Goal: Task Accomplishment & Management: Manage account settings

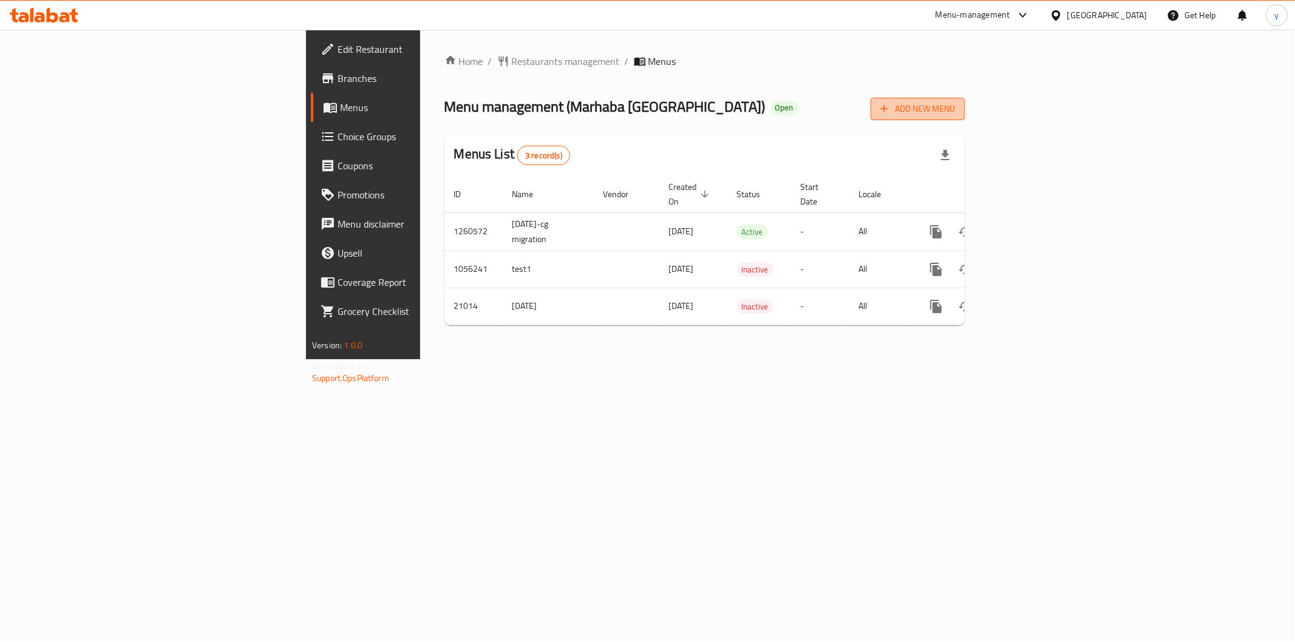
click at [955, 112] on span "Add New Menu" at bounding box center [917, 108] width 75 height 15
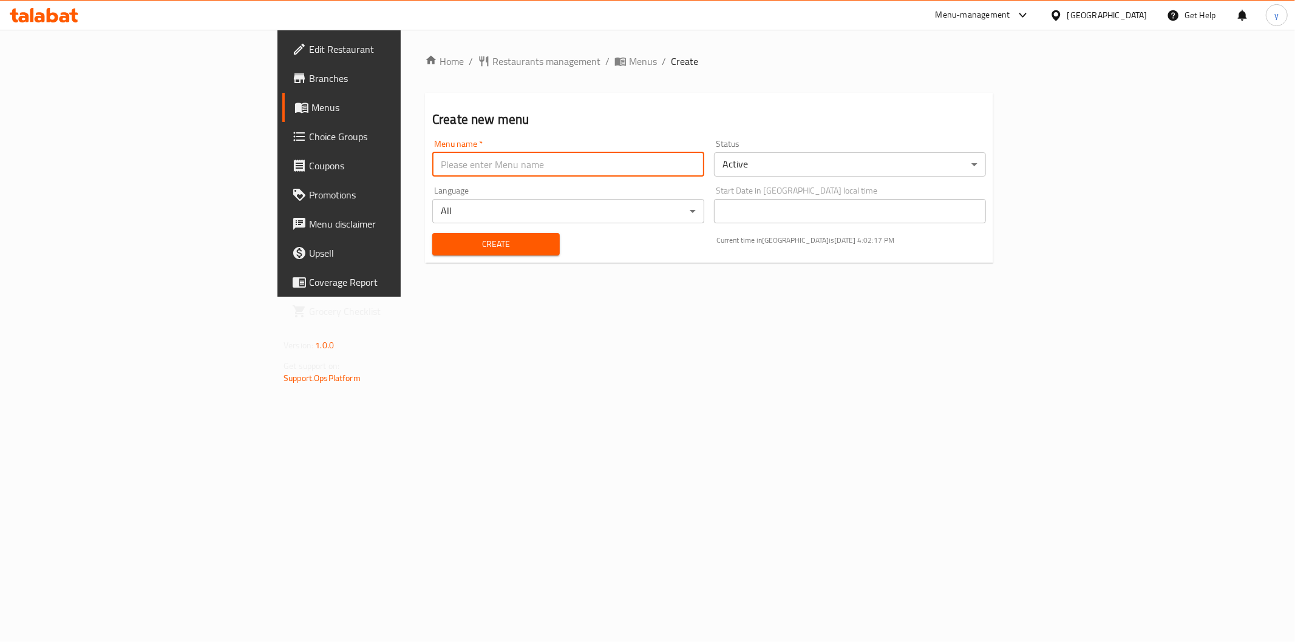
click at [498, 162] on input "text" at bounding box center [568, 164] width 272 height 24
type input "new menu"
click at [442, 240] on span "Create" at bounding box center [496, 244] width 108 height 15
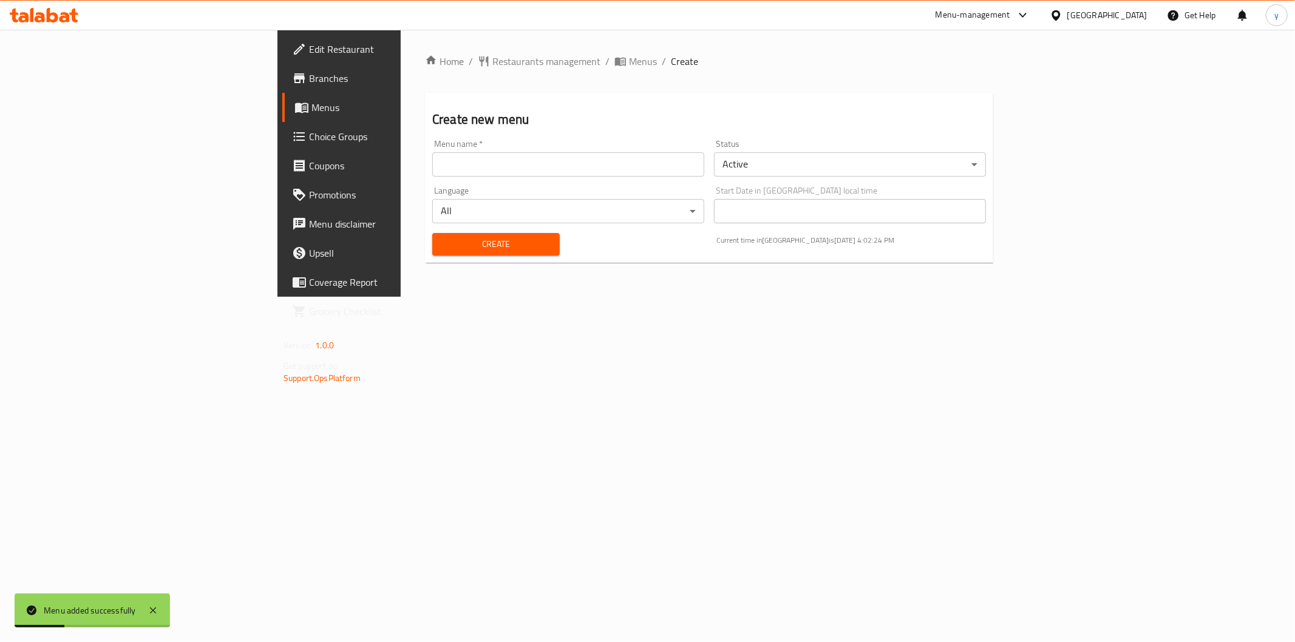
click at [282, 115] on link "Menus" at bounding box center [387, 107] width 211 height 29
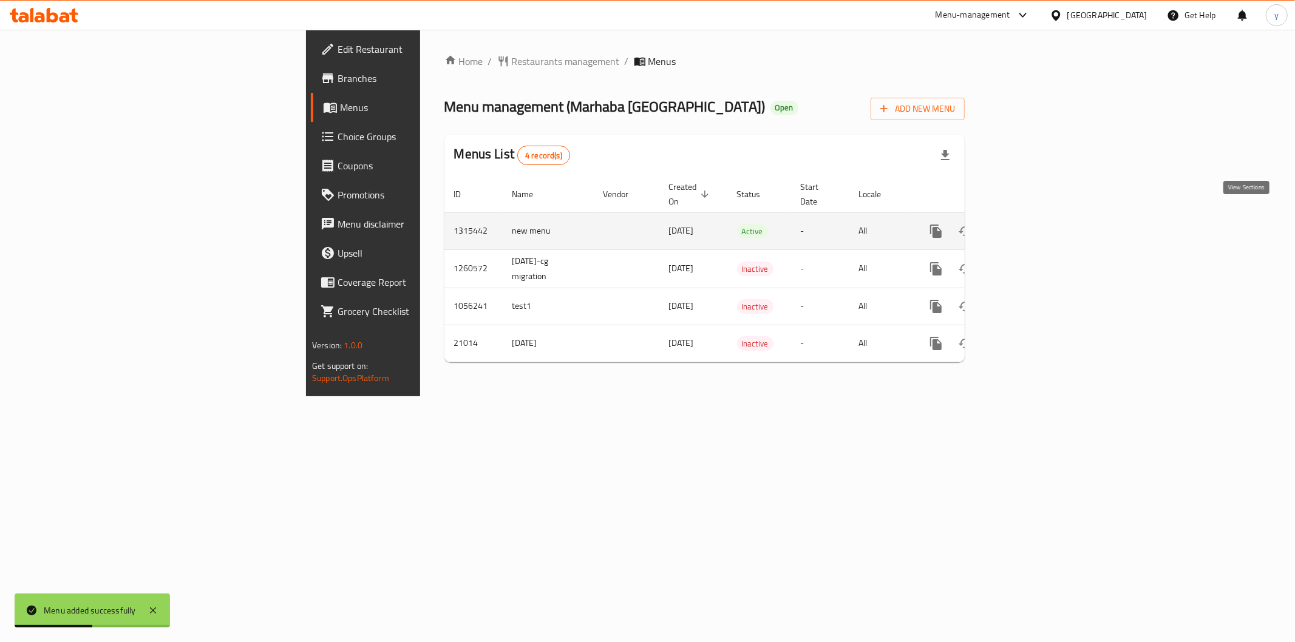
click at [1031, 224] on icon "enhanced table" at bounding box center [1023, 231] width 15 height 15
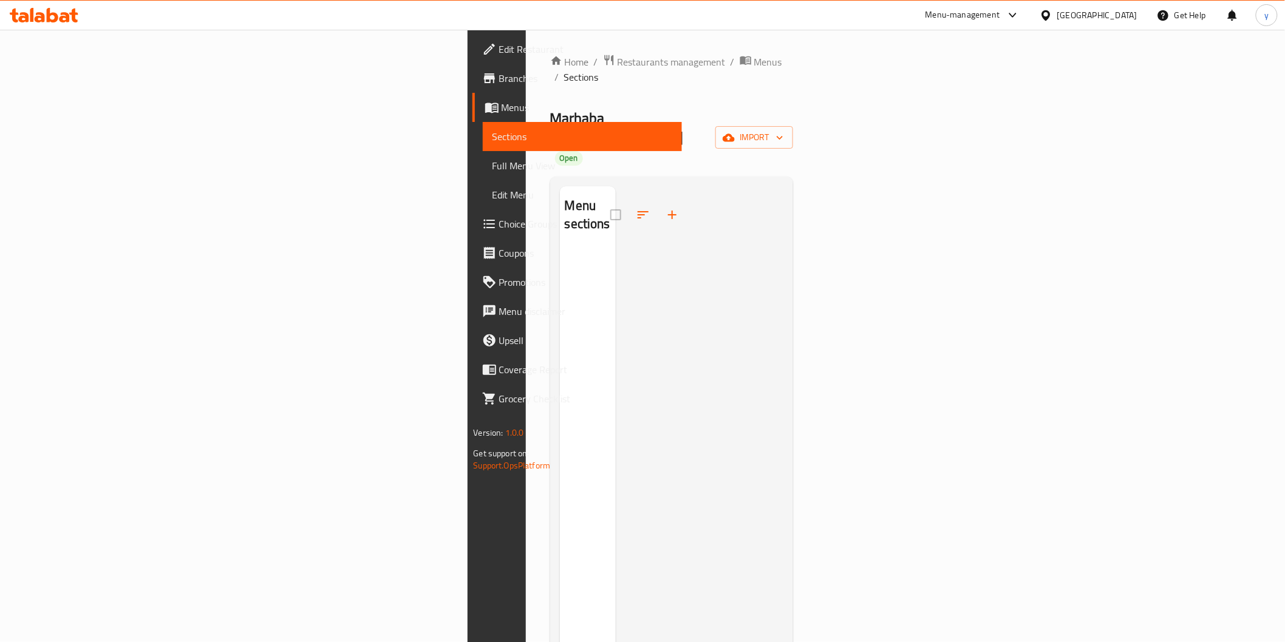
click at [472, 116] on link "Menus" at bounding box center [576, 107] width 209 height 29
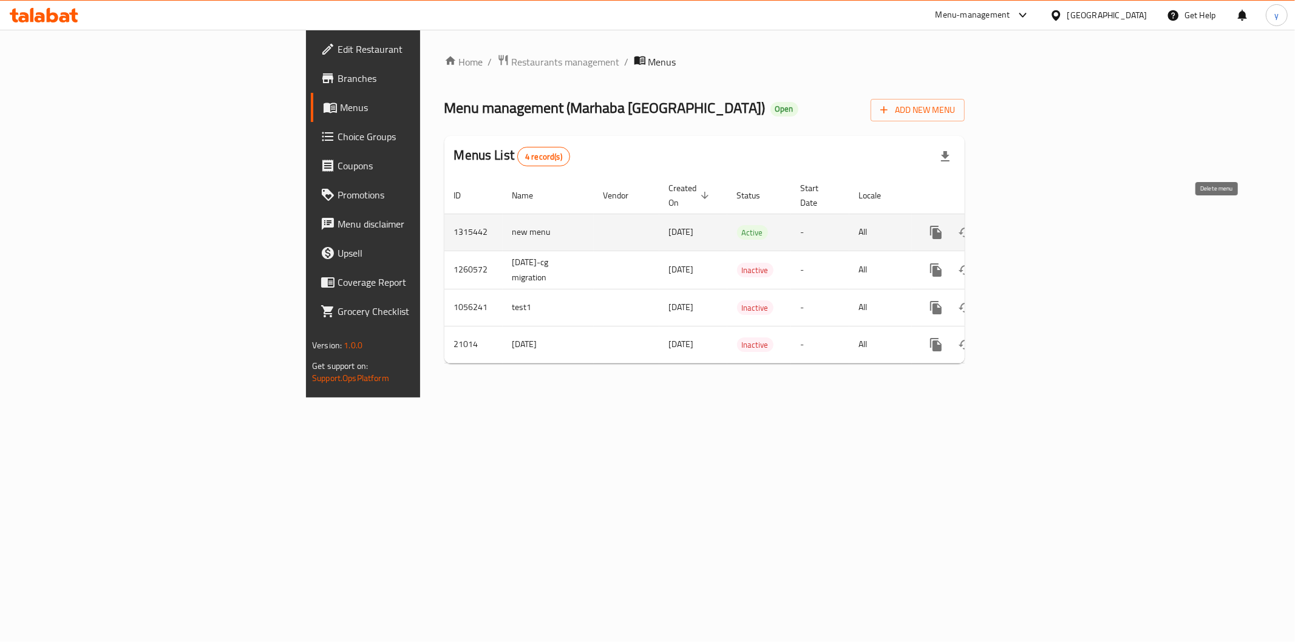
click at [1002, 225] on icon "enhanced table" at bounding box center [994, 232] width 15 height 15
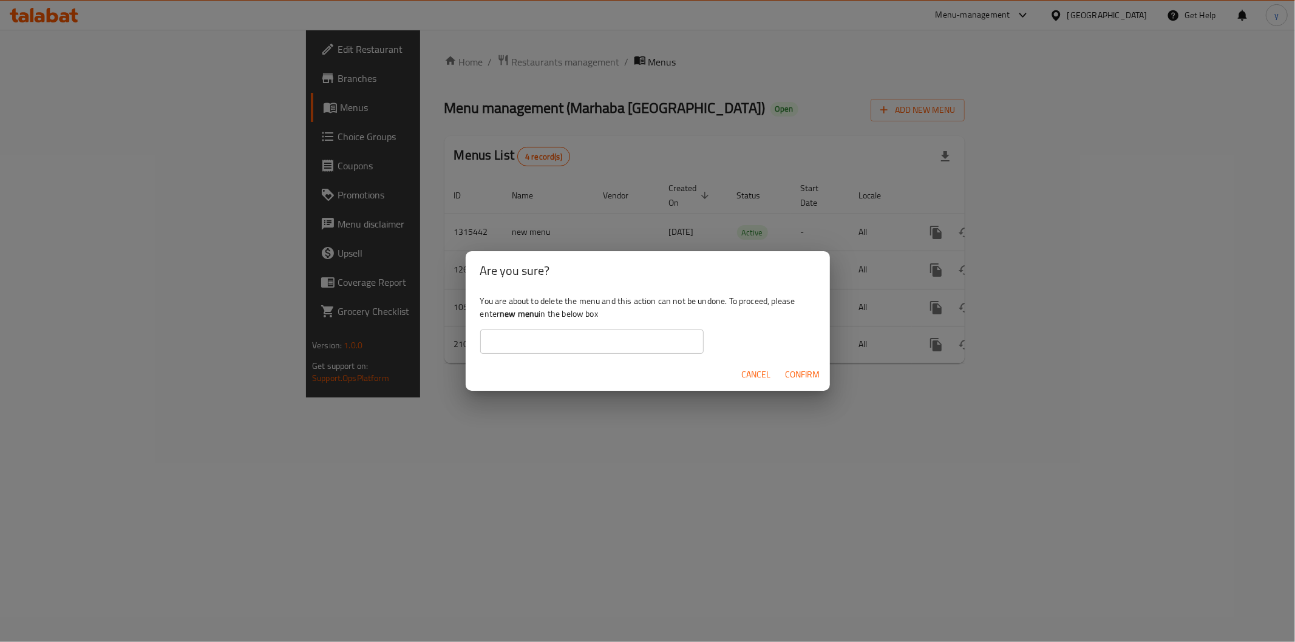
click at [512, 315] on b "new menu" at bounding box center [519, 314] width 39 height 16
click at [512, 313] on b "new menu" at bounding box center [519, 314] width 39 height 16
click at [508, 314] on b "new menu" at bounding box center [519, 314] width 39 height 16
drag, startPoint x: 500, startPoint y: 317, endPoint x: 538, endPoint y: 315, distance: 37.7
click at [538, 315] on div "You are about to delete the menu and this action can not be undone. To proceed,…" at bounding box center [648, 324] width 364 height 68
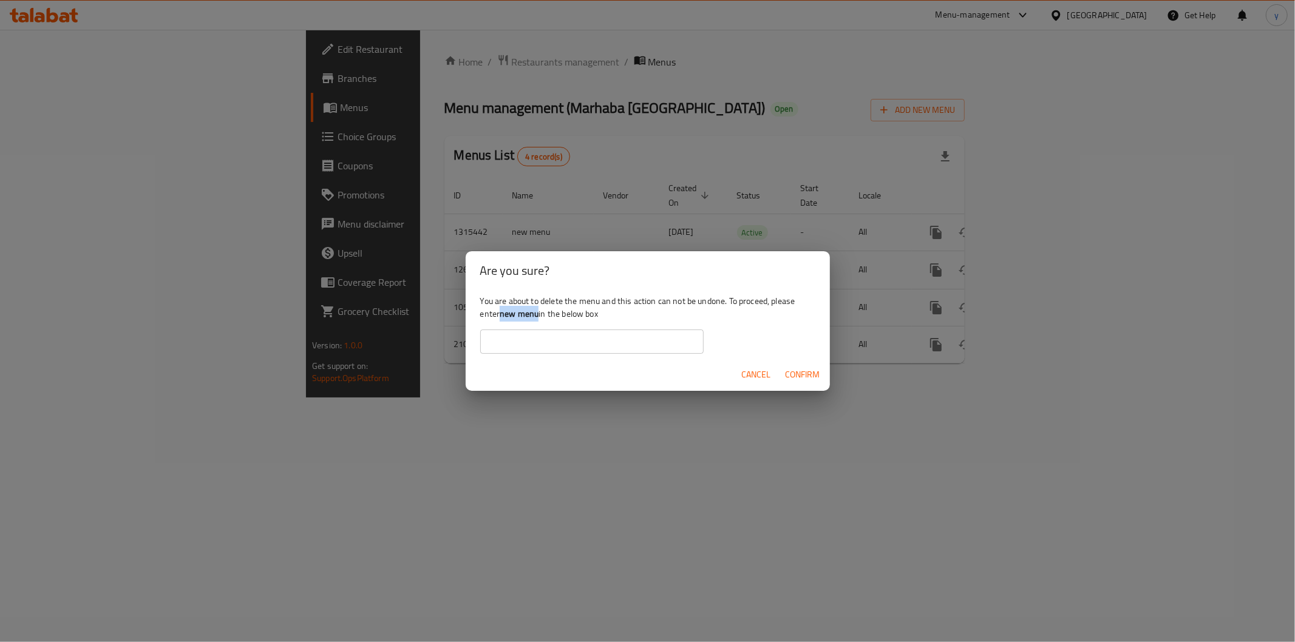
copy b "new menu"
click at [537, 332] on input "text" at bounding box center [591, 342] width 223 height 24
paste input "new menu"
type input "new menu"
click at [818, 373] on span "Confirm" at bounding box center [803, 374] width 35 height 15
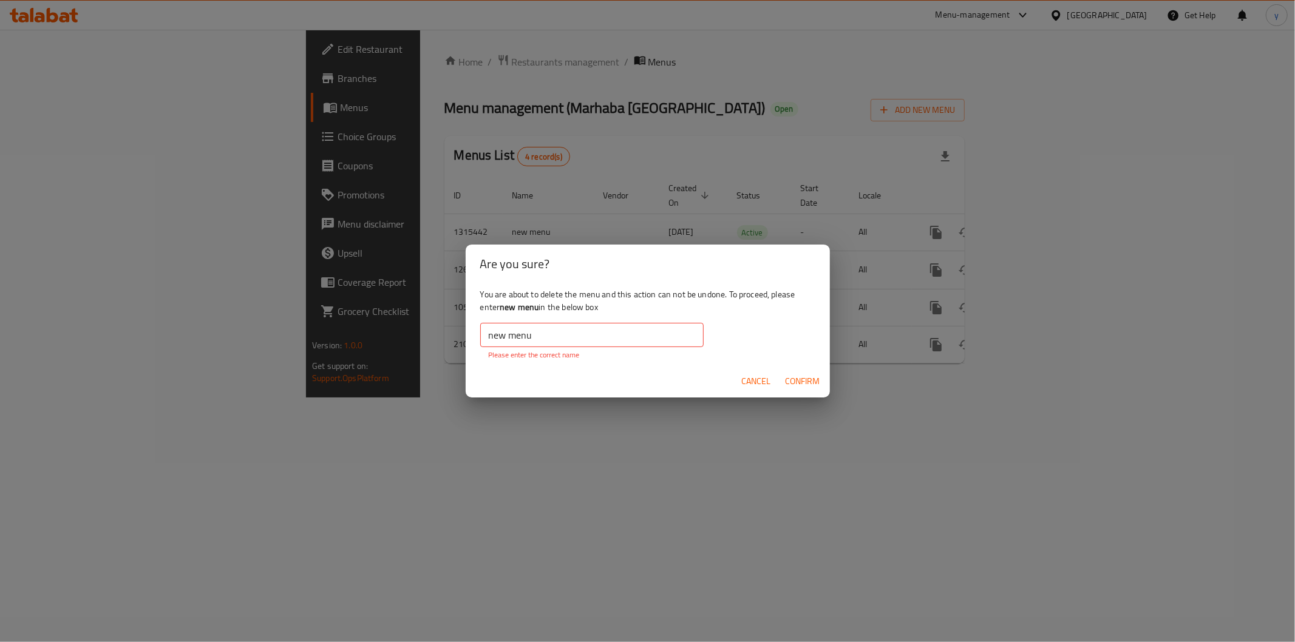
click at [556, 337] on input "new menu" at bounding box center [591, 335] width 223 height 24
click at [609, 336] on input "new menu" at bounding box center [591, 335] width 223 height 24
click at [616, 336] on input "new menu" at bounding box center [591, 335] width 223 height 24
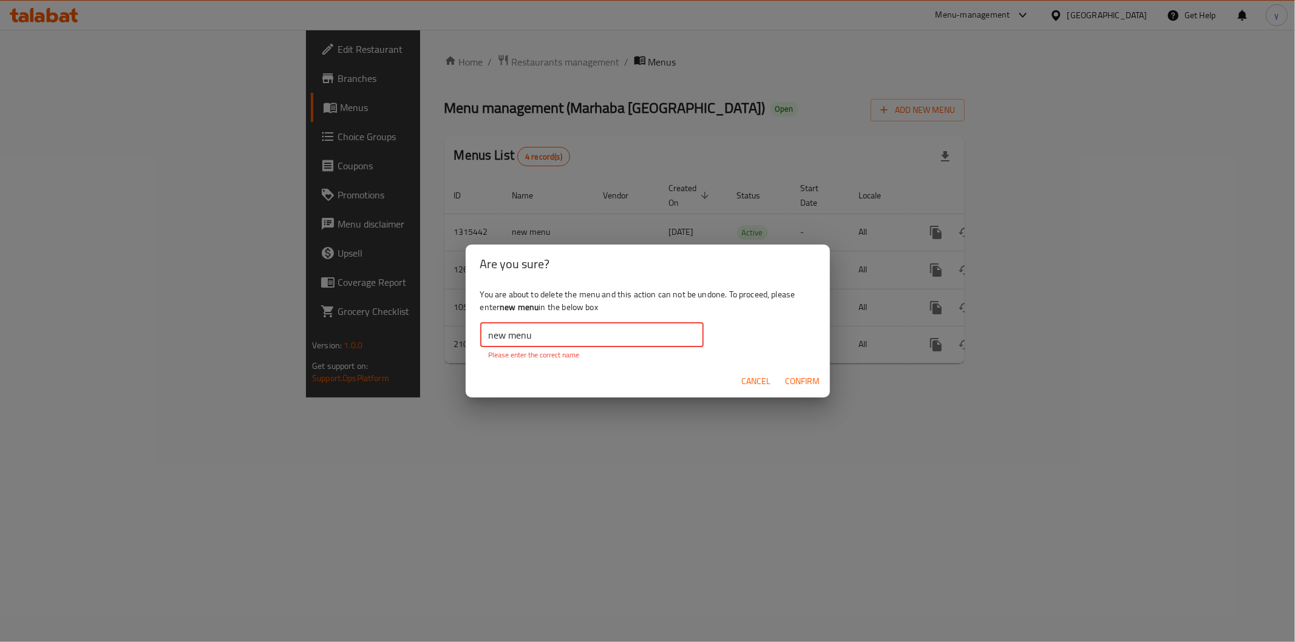
click at [616, 336] on input "new menu" at bounding box center [591, 335] width 223 height 24
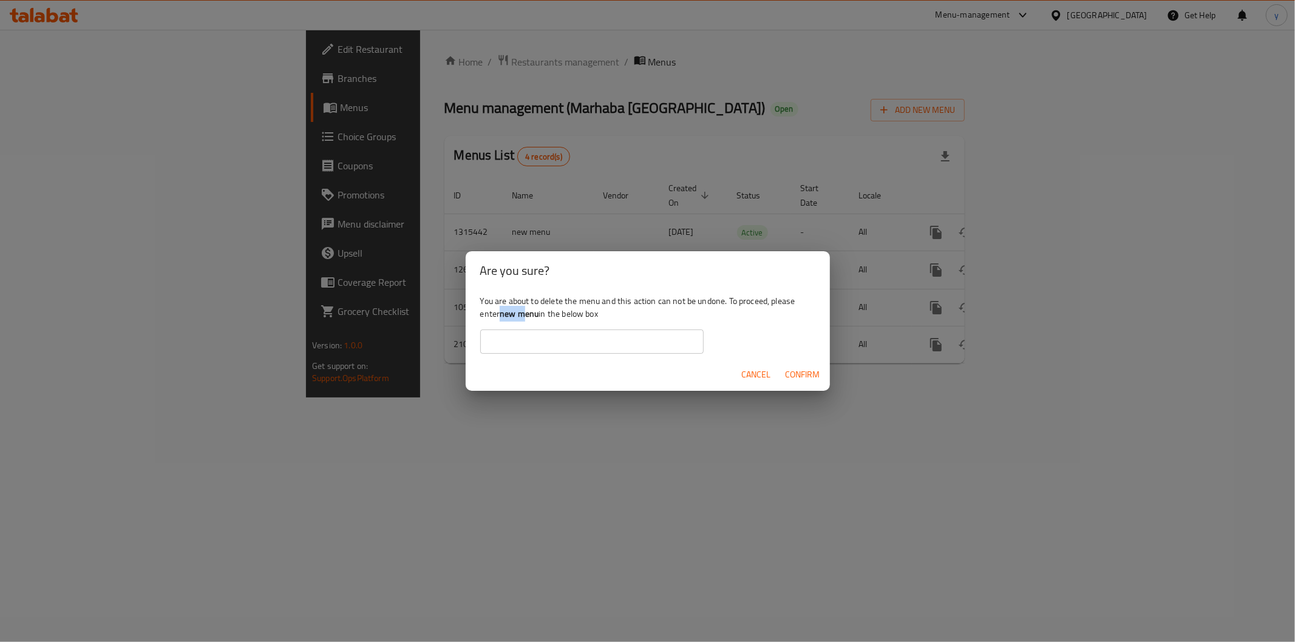
drag, startPoint x: 500, startPoint y: 310, endPoint x: 523, endPoint y: 315, distance: 23.5
click at [523, 315] on div "You are about to delete the menu and this action can not be undone. To proceed,…" at bounding box center [648, 324] width 364 height 68
click at [514, 316] on b "new menu" at bounding box center [519, 314] width 39 height 16
drag, startPoint x: 501, startPoint y: 313, endPoint x: 540, endPoint y: 315, distance: 39.5
click at [539, 315] on b "new menu" at bounding box center [519, 314] width 39 height 16
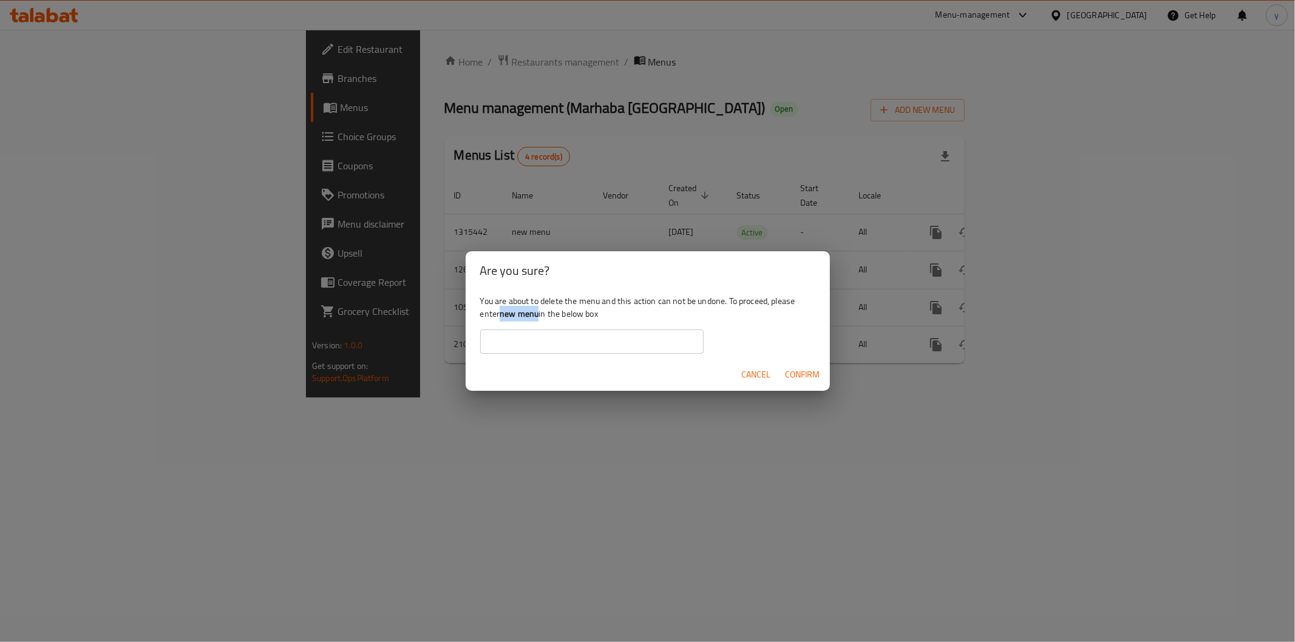
copy b "new menu"
click at [573, 340] on input "text" at bounding box center [591, 342] width 223 height 24
paste input "new menu"
click at [815, 378] on span "Confirm" at bounding box center [803, 374] width 35 height 15
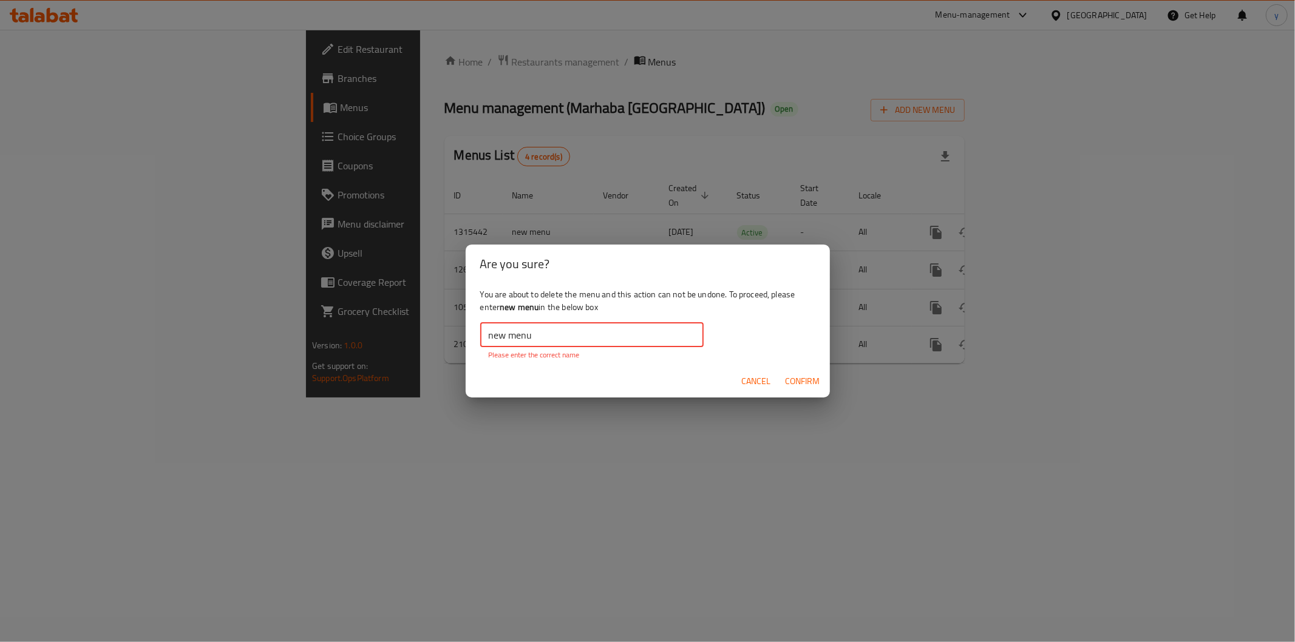
drag, startPoint x: 489, startPoint y: 336, endPoint x: 464, endPoint y: 343, distance: 25.9
click at [464, 343] on div "Are you sure? You are about to delete the menu and this action can not be undon…" at bounding box center [647, 321] width 1295 height 642
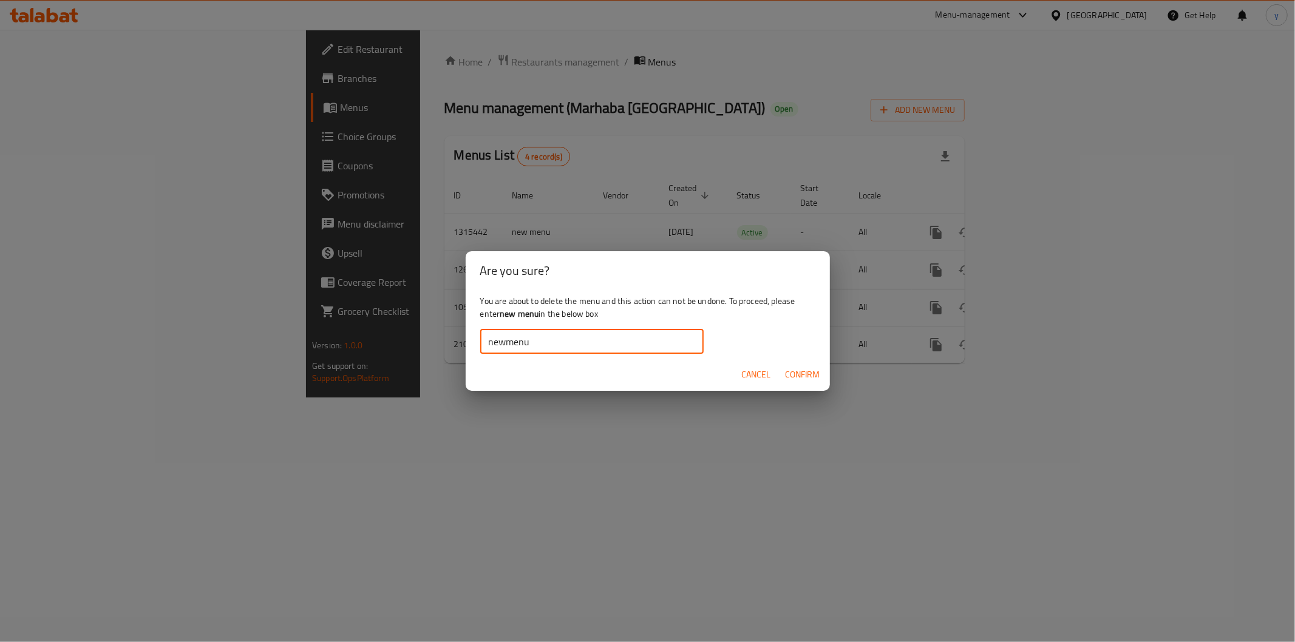
type input "newmenu"
click at [792, 372] on span "Confirm" at bounding box center [803, 374] width 35 height 15
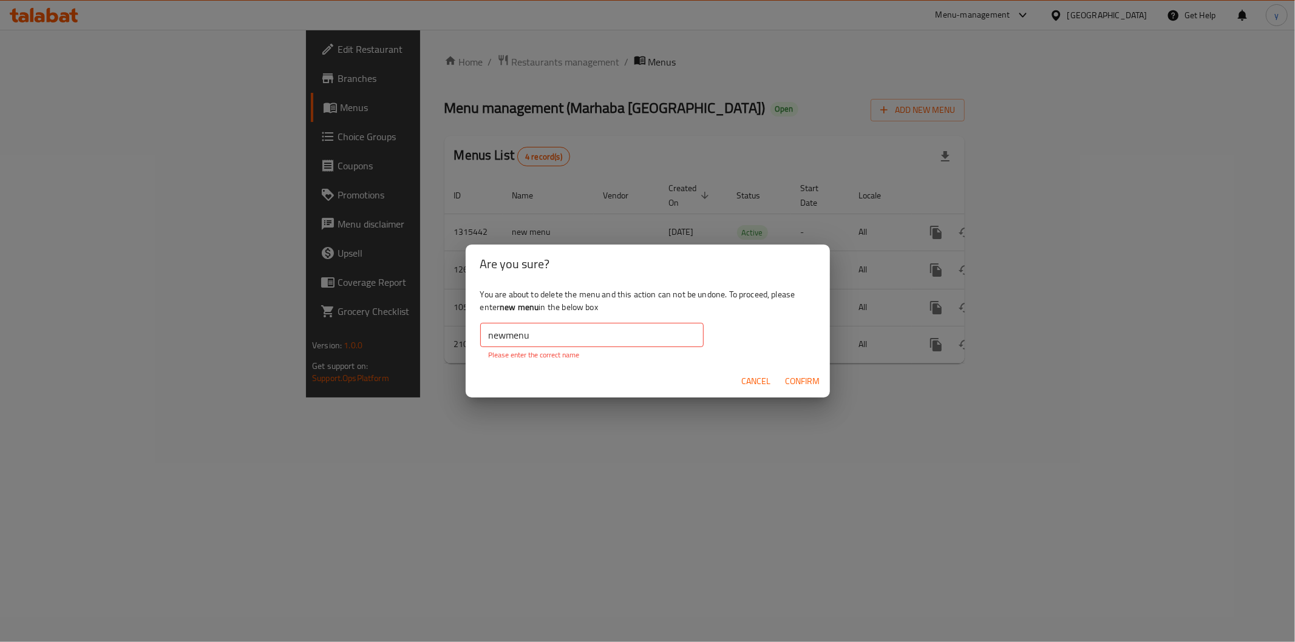
click at [539, 336] on input "newmenu" at bounding box center [591, 335] width 223 height 24
click at [741, 384] on button "Cancel" at bounding box center [756, 381] width 39 height 22
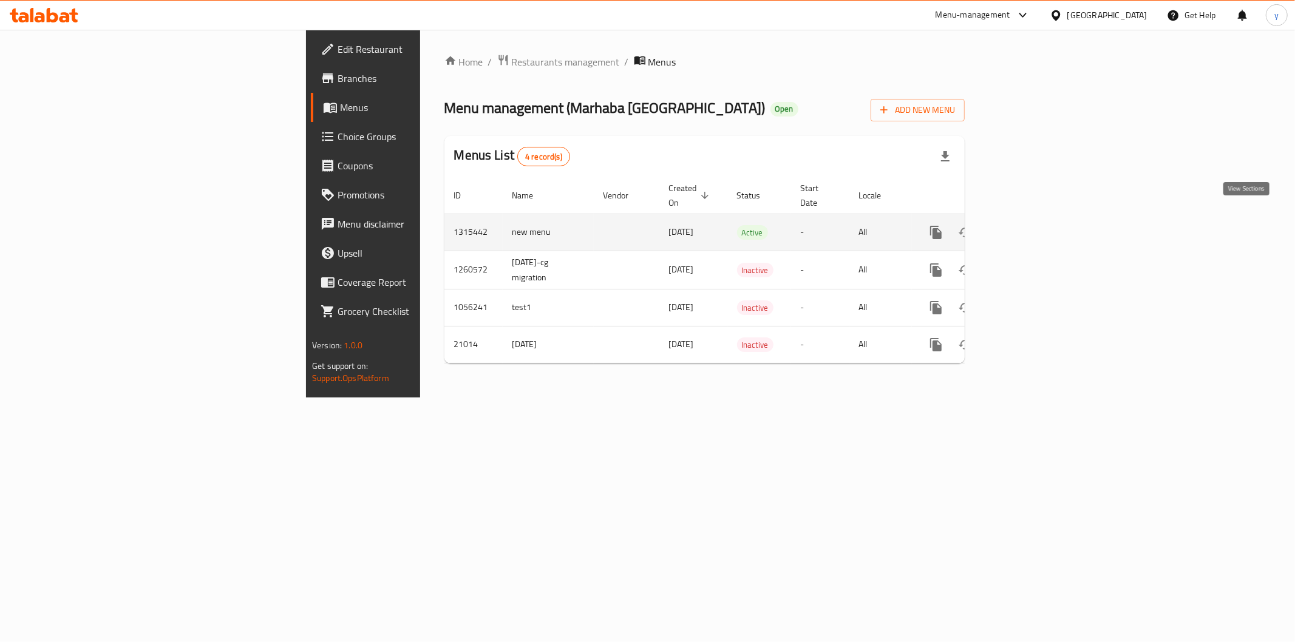
click at [1029, 227] on icon "enhanced table" at bounding box center [1023, 232] width 11 height 11
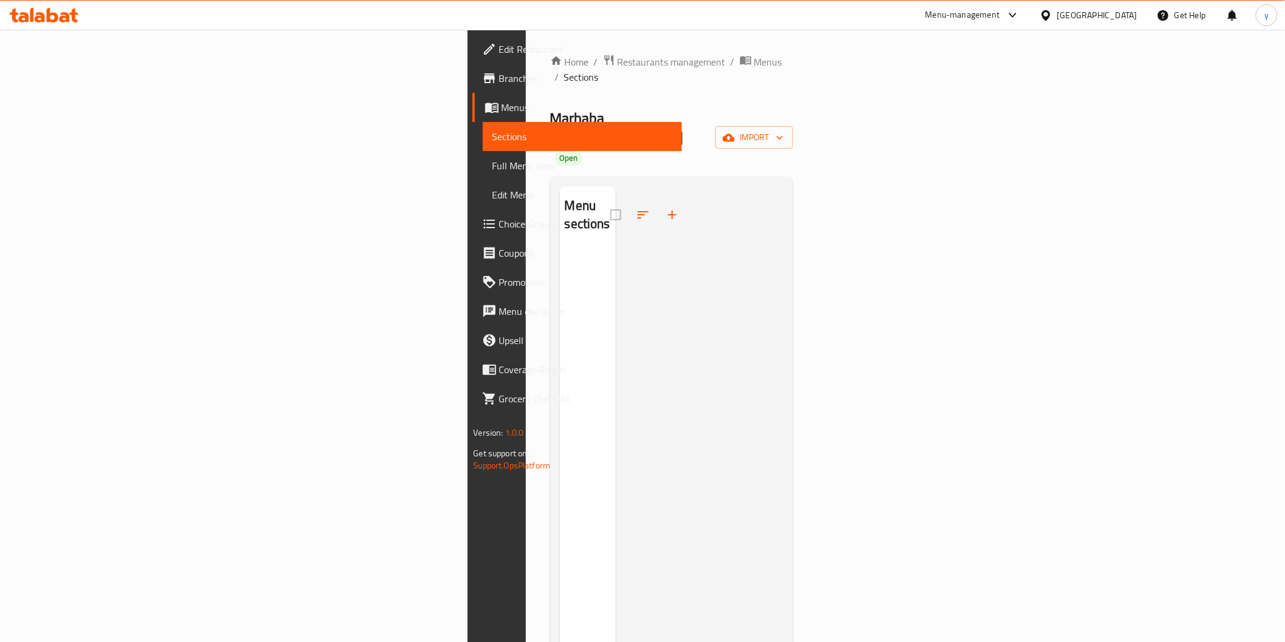
click at [492, 134] on span "Sections" at bounding box center [582, 136] width 180 height 15
click at [502, 102] on span "Menus" at bounding box center [587, 107] width 171 height 15
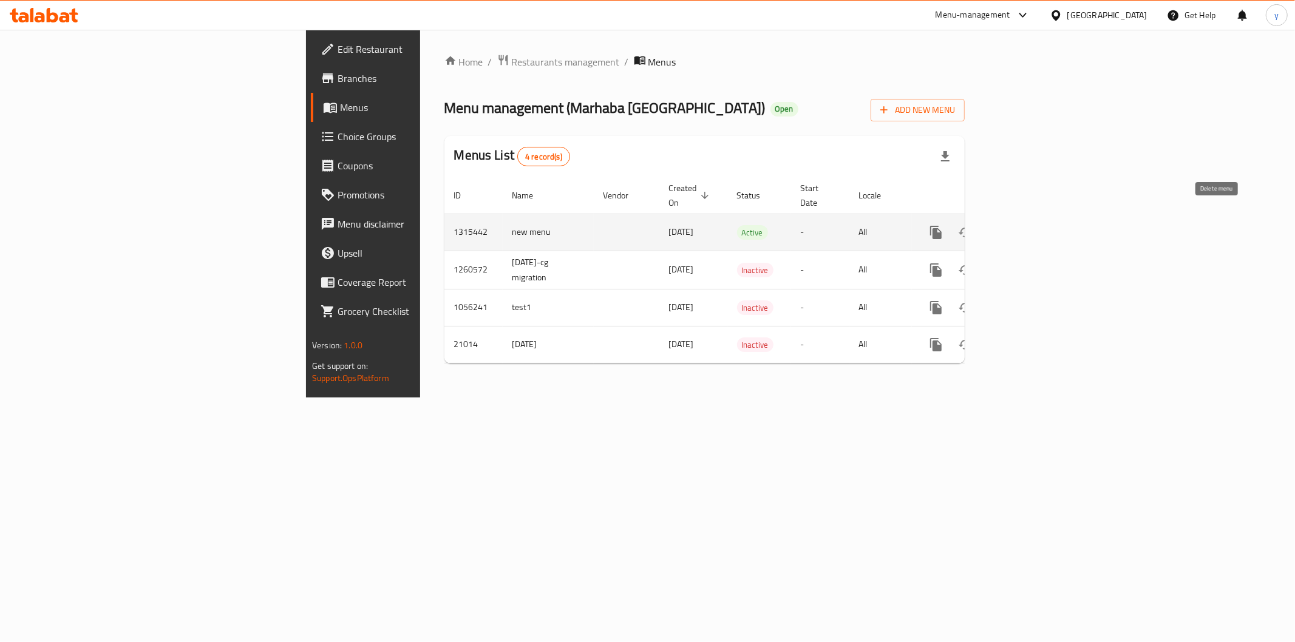
click at [1002, 225] on icon "enhanced table" at bounding box center [994, 232] width 15 height 15
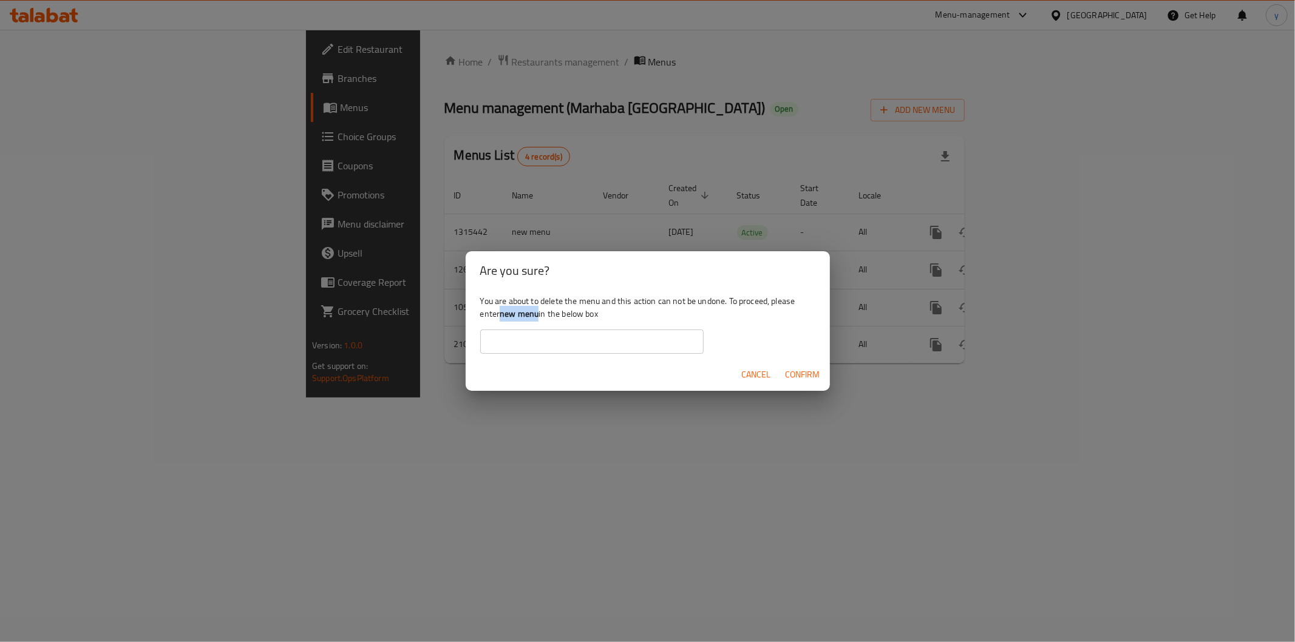
drag, startPoint x: 503, startPoint y: 313, endPoint x: 540, endPoint y: 310, distance: 37.8
click at [539, 310] on b "new menu" at bounding box center [519, 314] width 39 height 16
copy b "new menu"
click at [574, 344] on input "text" at bounding box center [591, 342] width 223 height 24
paste input "new menu"
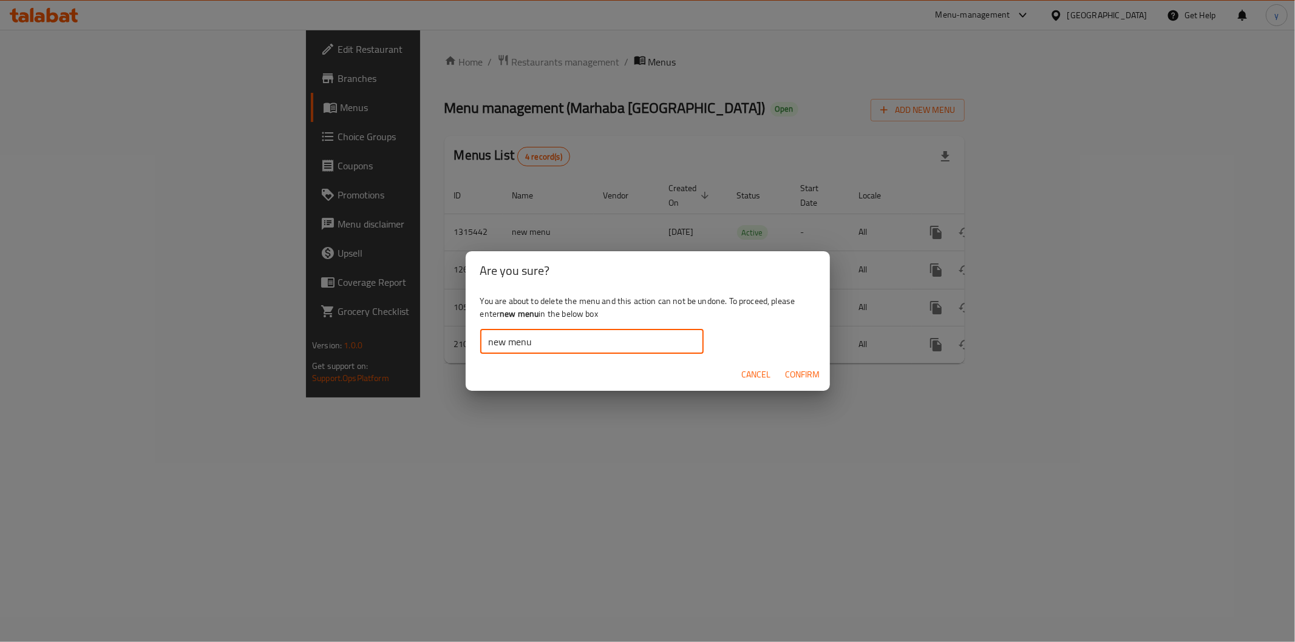
type input "new menu"
click at [792, 375] on span "Confirm" at bounding box center [803, 374] width 35 height 15
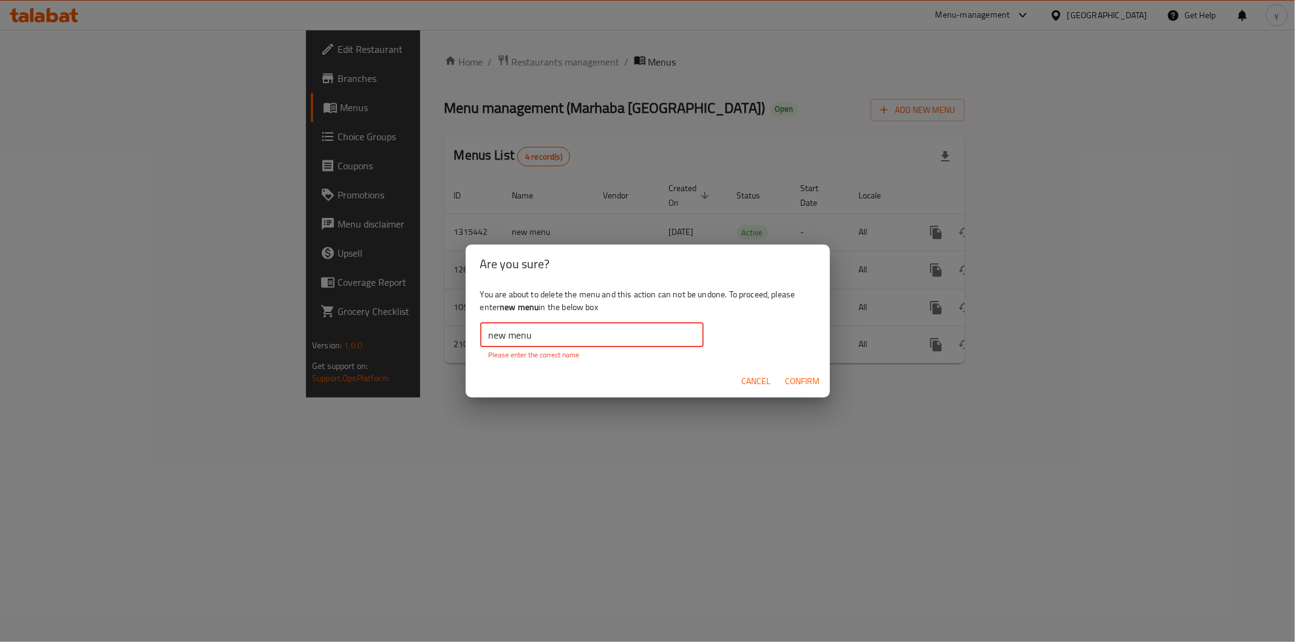
drag, startPoint x: 486, startPoint y: 337, endPoint x: 464, endPoint y: 338, distance: 21.9
click at [464, 338] on div "Are you sure? You are about to delete the menu and this action can not be undon…" at bounding box center [647, 321] width 1295 height 642
click at [750, 383] on span "Cancel" at bounding box center [756, 381] width 29 height 15
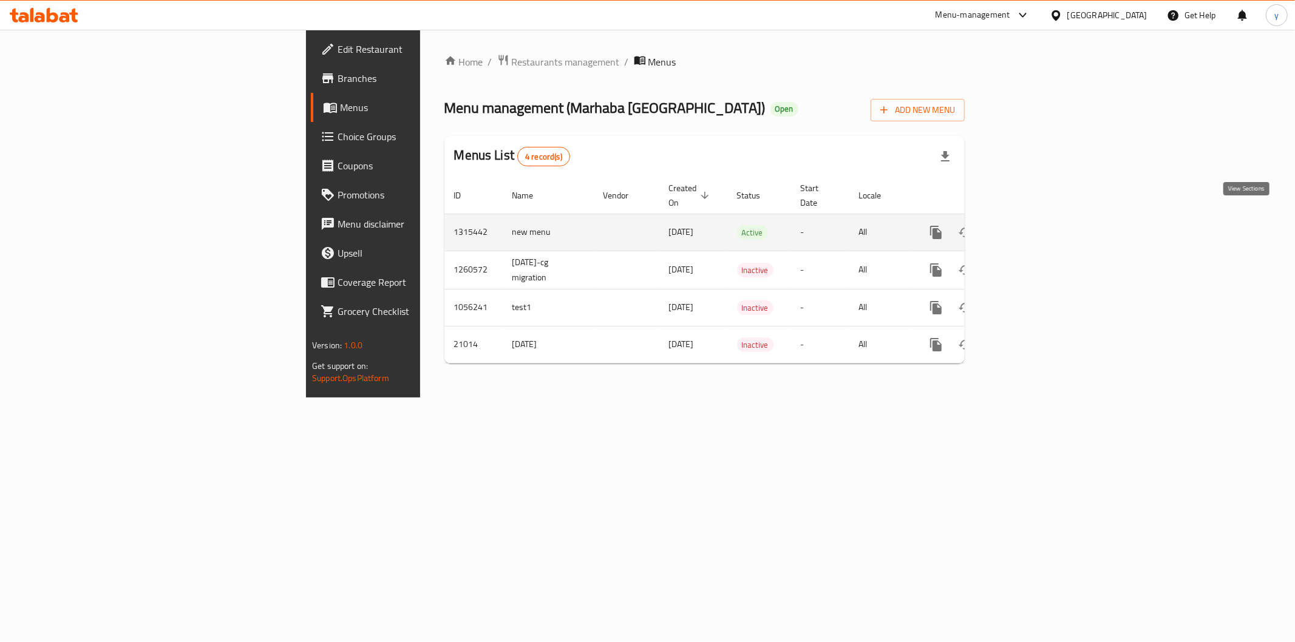
click at [1031, 225] on icon "enhanced table" at bounding box center [1023, 232] width 15 height 15
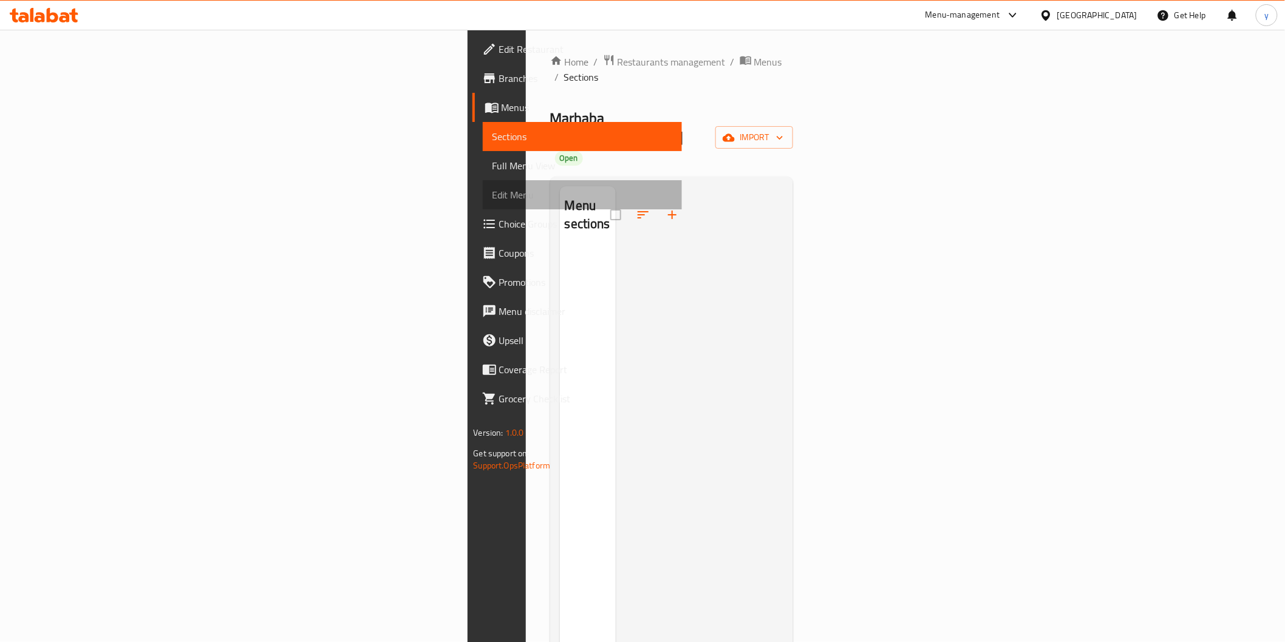
click at [492, 188] on span "Edit Menu" at bounding box center [582, 195] width 180 height 15
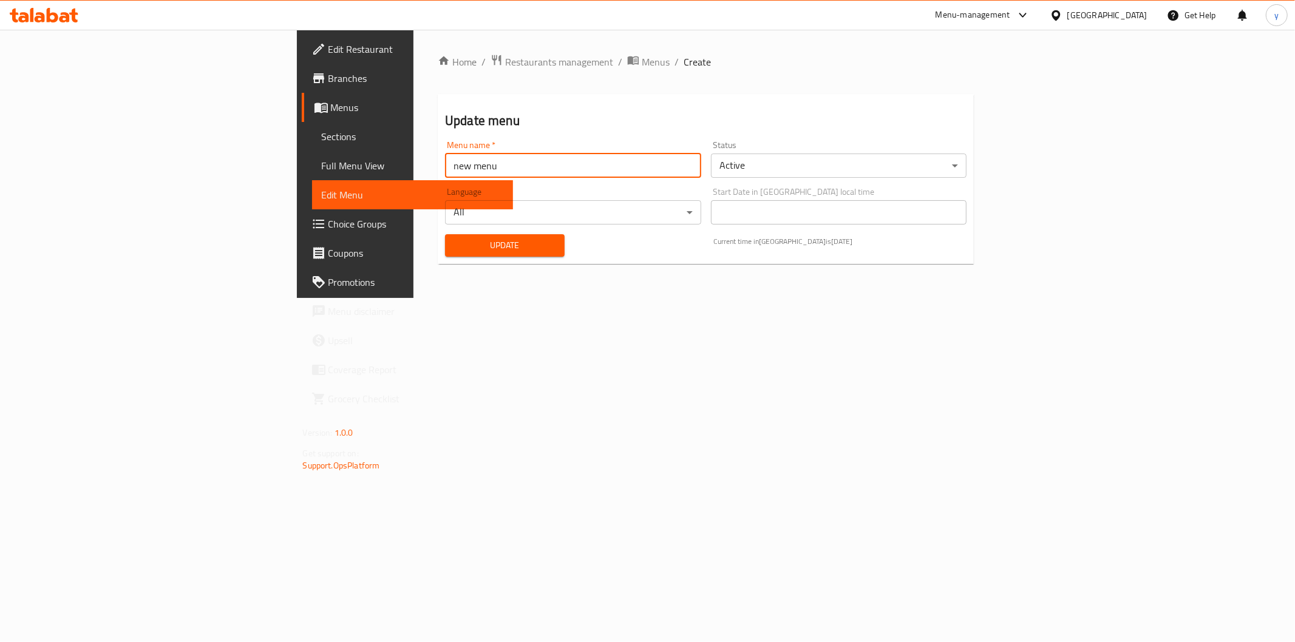
drag, startPoint x: 356, startPoint y: 160, endPoint x: 16, endPoint y: 157, distance: 340.0
click at [297, 157] on div "Edit Restaurant Branches Menus Sections Full Menu View Edit Menu Choice Groups …" at bounding box center [648, 164] width 702 height 268
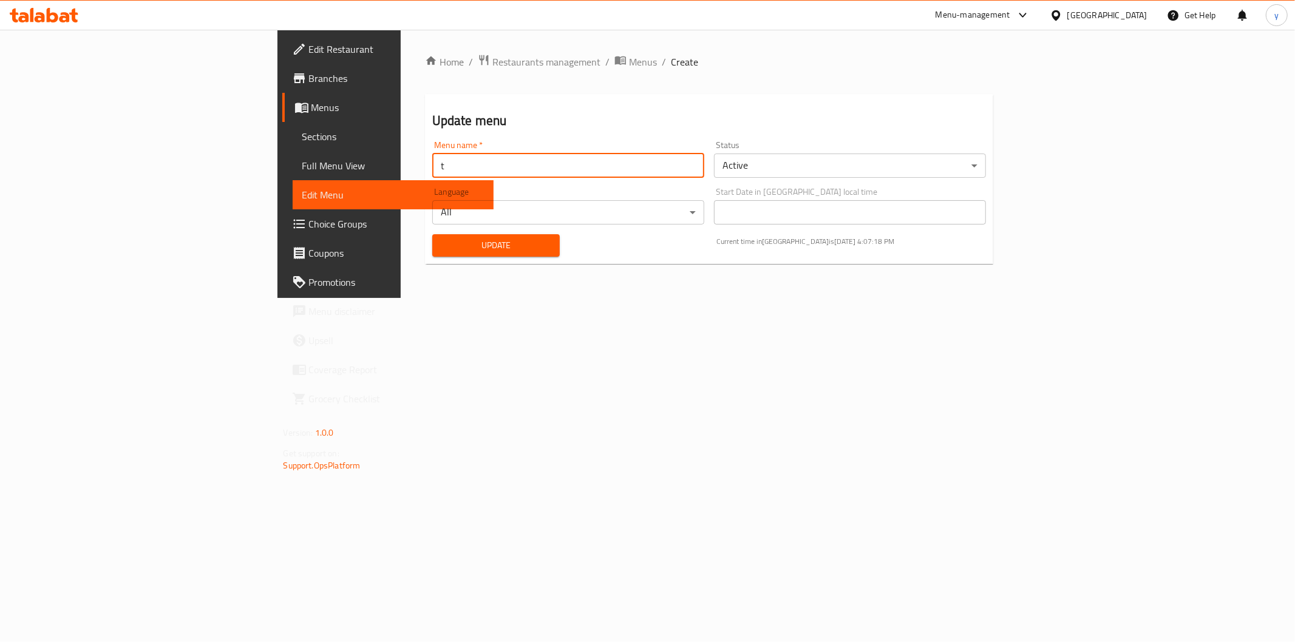
type input "t"
click at [432, 234] on button "Update" at bounding box center [496, 245] width 128 height 22
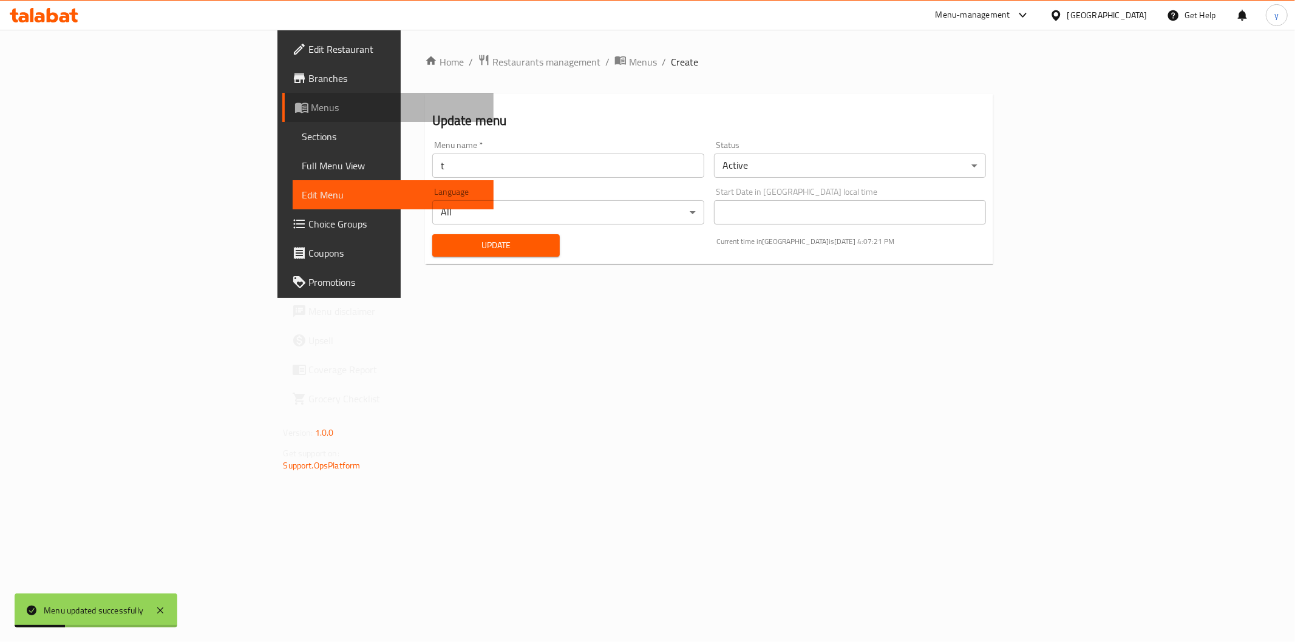
click at [311, 103] on span "Menus" at bounding box center [397, 107] width 172 height 15
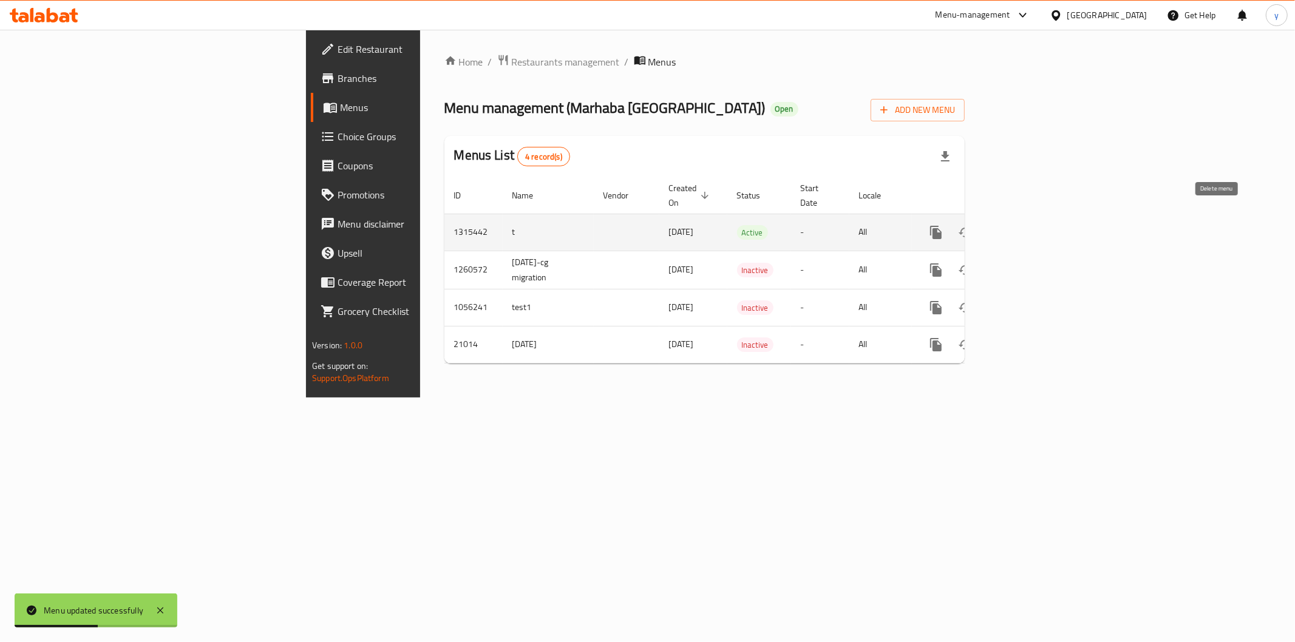
click at [1002, 225] on icon "enhanced table" at bounding box center [994, 232] width 15 height 15
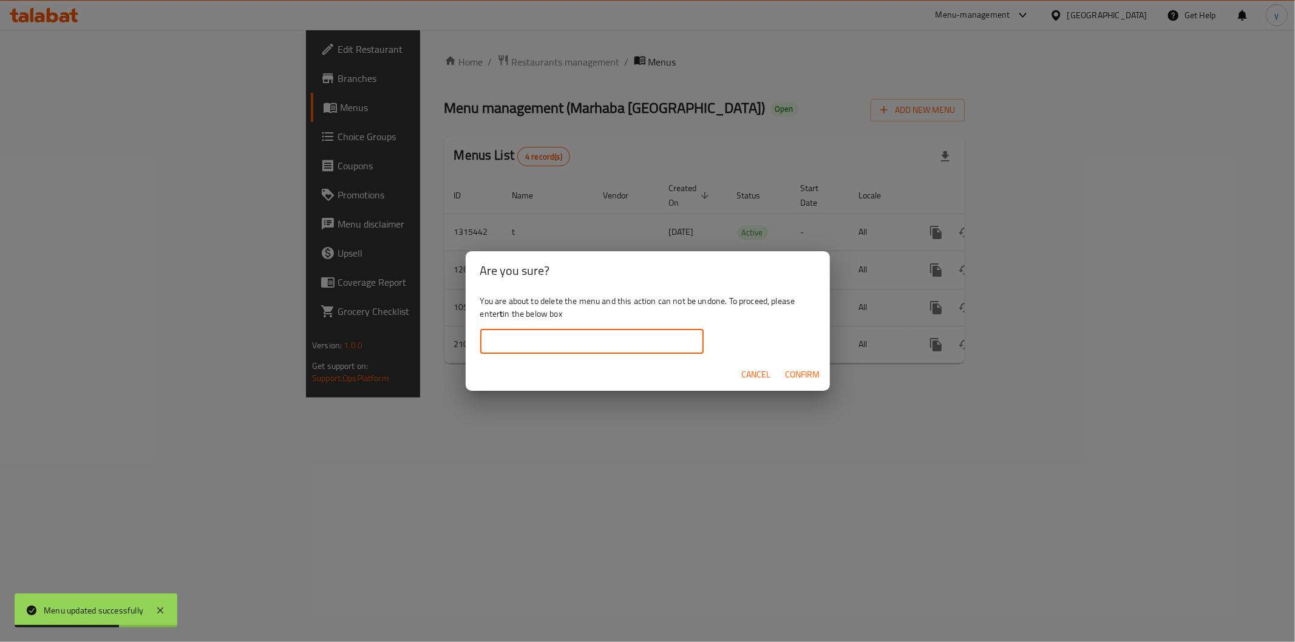
click at [579, 336] on input "text" at bounding box center [591, 342] width 223 height 24
type input "t"
click at [802, 369] on span "Confirm" at bounding box center [803, 374] width 35 height 15
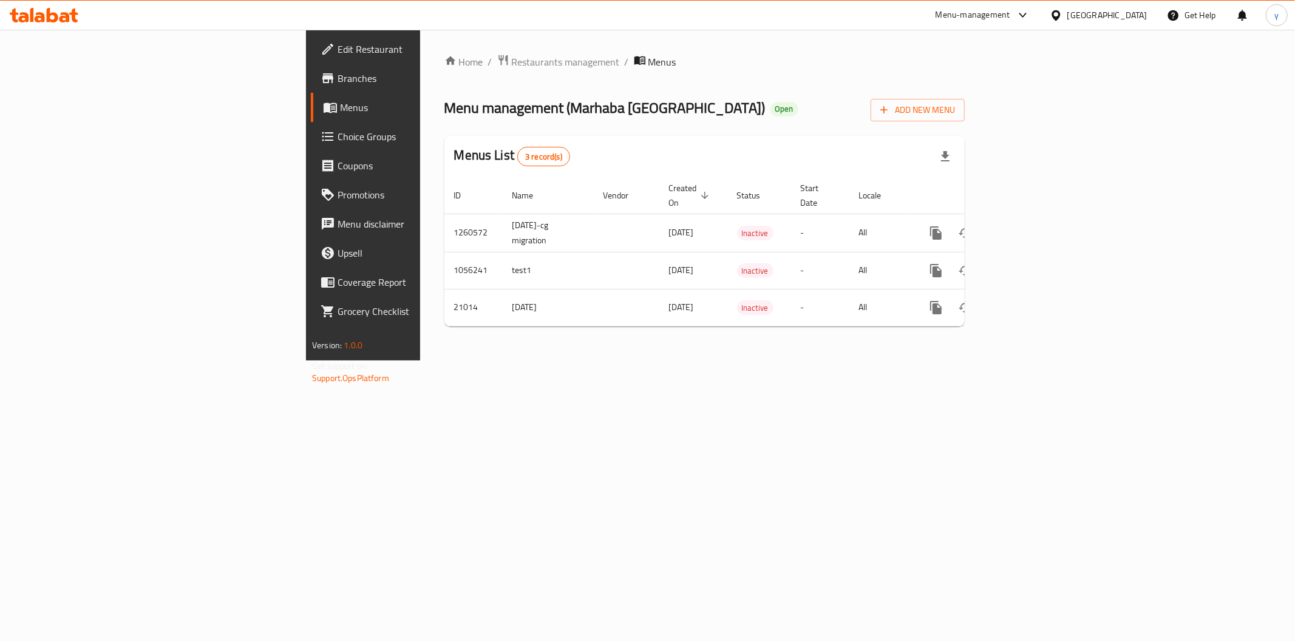
click at [758, 361] on div "Home / Restaurants management / Menus Menu management ( [GEOGRAPHIC_DATA] [GEOG…" at bounding box center [704, 195] width 569 height 331
click at [791, 361] on div "Home / Restaurants management / Menus Menu management ( [GEOGRAPHIC_DATA] [GEOG…" at bounding box center [704, 195] width 569 height 331
